Goal: Information Seeking & Learning: Learn about a topic

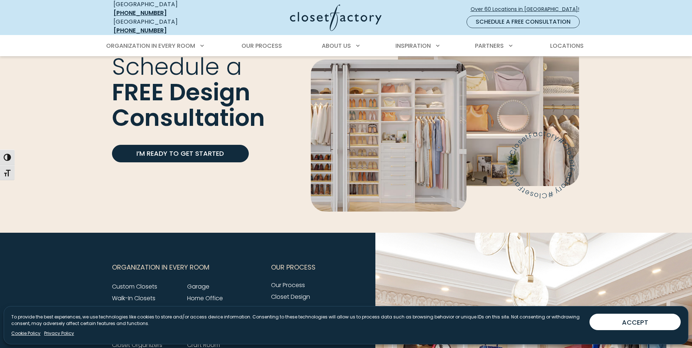
scroll to position [2508, 0]
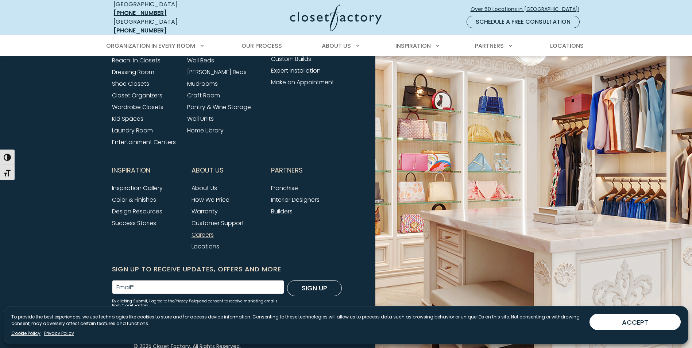
click at [213, 230] on link "Careers" at bounding box center [202, 234] width 22 height 8
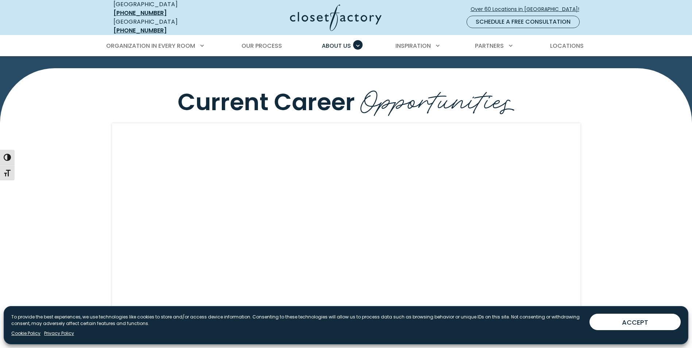
scroll to position [693, 0]
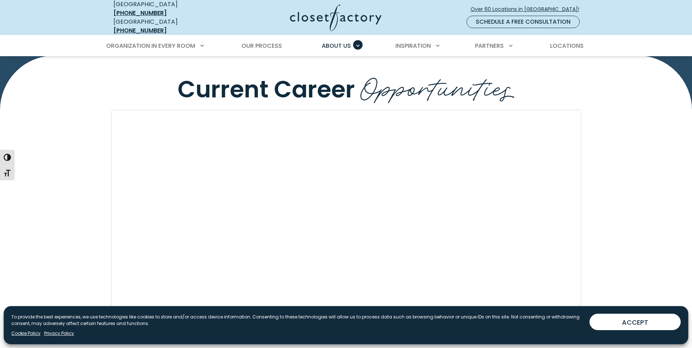
click at [661, 320] on button "ACCEPT" at bounding box center [634, 322] width 91 height 16
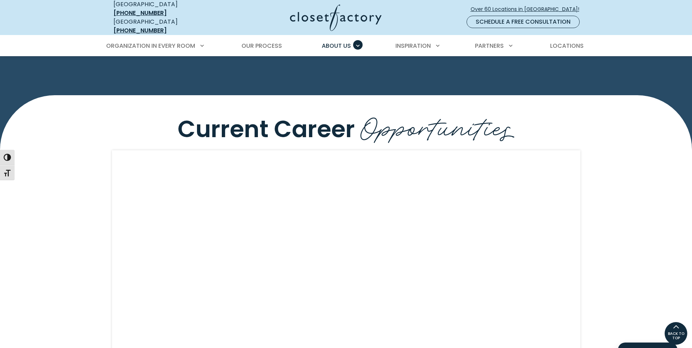
scroll to position [583, 0]
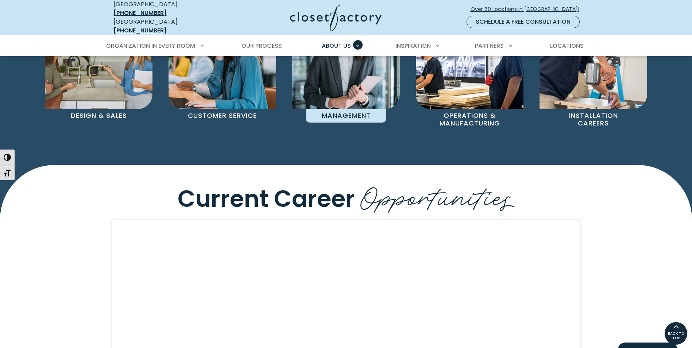
click at [382, 82] on img "Pages Gallery" at bounding box center [346, 55] width 108 height 108
